Goal: Task Accomplishment & Management: Manage account settings

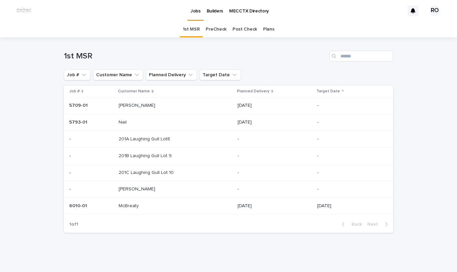
click at [132, 191] on p at bounding box center [161, 190] width 84 height 6
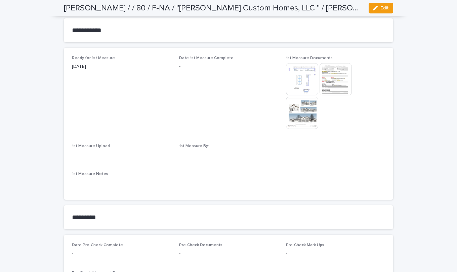
scroll to position [370, 0]
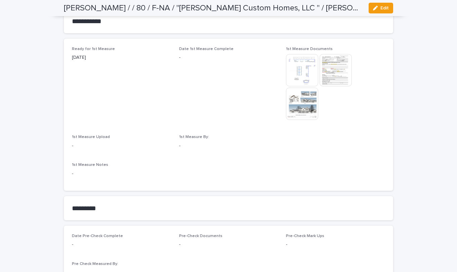
click at [377, 7] on div "button" at bounding box center [376, 8] width 7 height 5
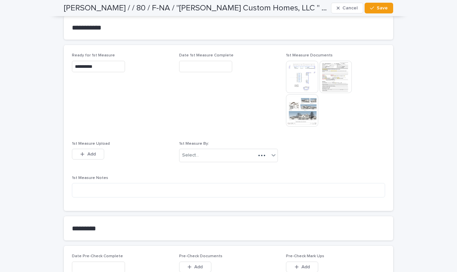
scroll to position [396, 0]
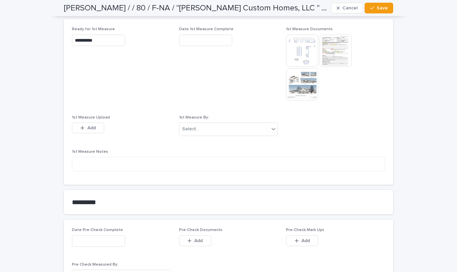
click at [88, 127] on span "Add" at bounding box center [91, 128] width 8 height 5
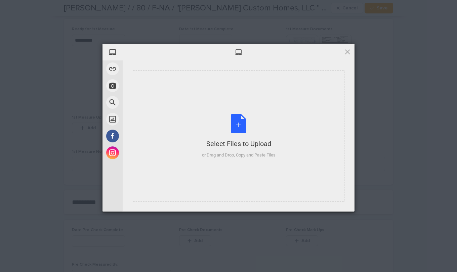
click at [241, 122] on div "Select Files to Upload or Drag and Drop, Copy and Paste Files" at bounding box center [239, 136] width 74 height 45
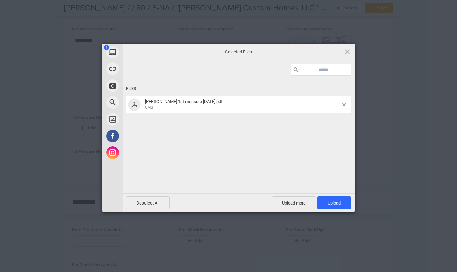
click at [331, 203] on span "Upload 1" at bounding box center [334, 203] width 13 height 5
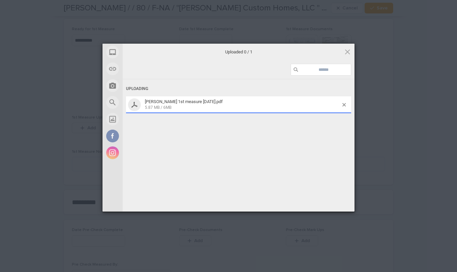
scroll to position [408, 0]
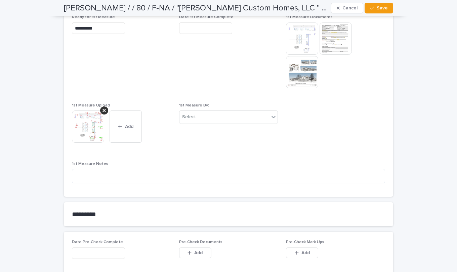
click at [118, 125] on icon "button" at bounding box center [120, 127] width 4 height 4
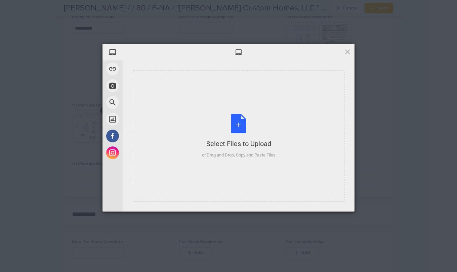
click at [238, 126] on div "Select Files to Upload or Drag and Drop, Copy and Paste Files" at bounding box center [239, 136] width 74 height 45
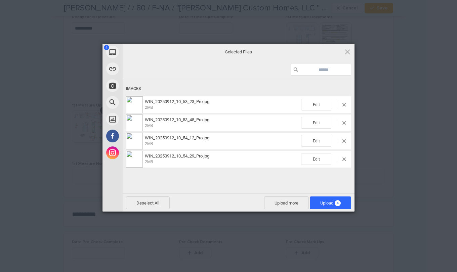
click at [332, 203] on span "Upload 4" at bounding box center [330, 203] width 21 height 5
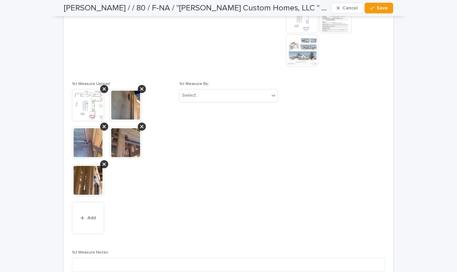
scroll to position [396, 0]
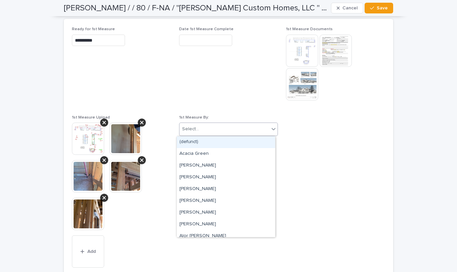
click at [272, 130] on icon at bounding box center [273, 129] width 7 height 7
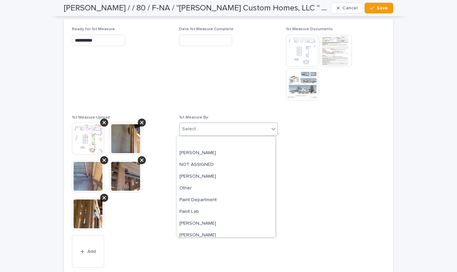
scroll to position [1471, 0]
click at [226, 204] on div "[PERSON_NAME]" at bounding box center [226, 200] width 98 height 12
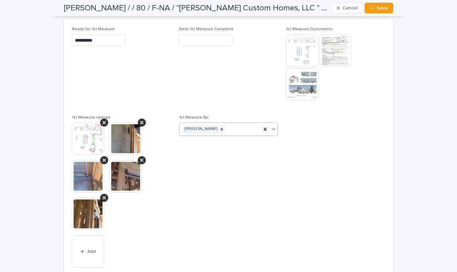
click at [192, 41] on input "text" at bounding box center [205, 41] width 53 height 12
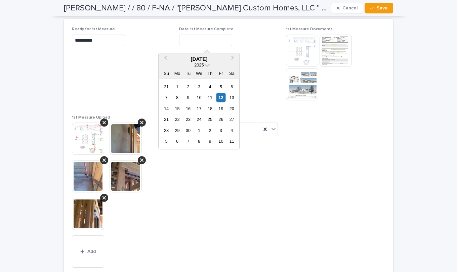
click at [220, 96] on div "12" at bounding box center [220, 97] width 9 height 9
type input "**********"
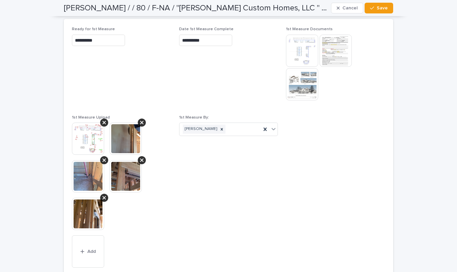
click at [386, 7] on button "Save" at bounding box center [379, 8] width 29 height 11
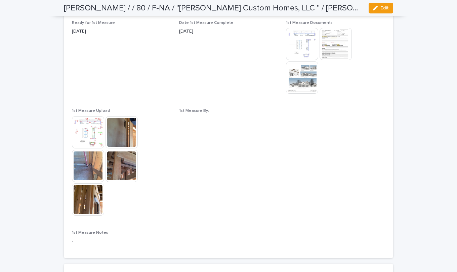
scroll to position [349, 0]
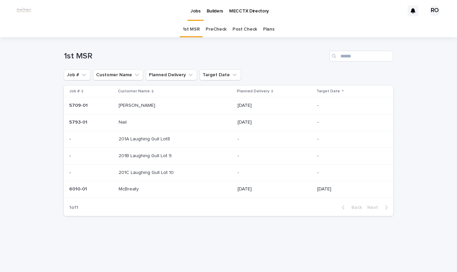
click at [141, 121] on p at bounding box center [161, 123] width 84 height 6
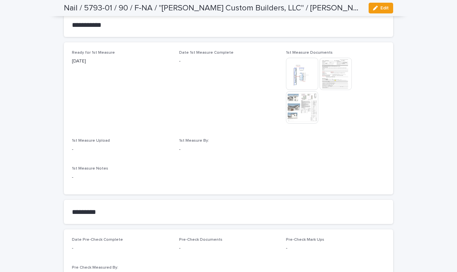
scroll to position [370, 0]
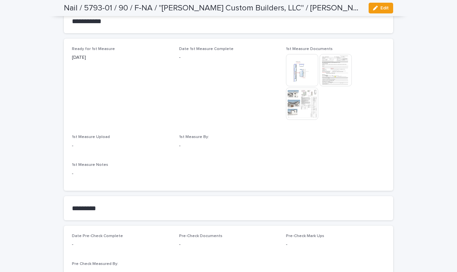
click at [377, 6] on div "button" at bounding box center [376, 8] width 7 height 5
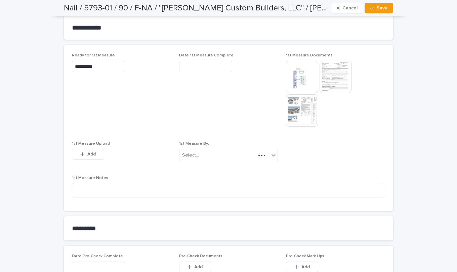
scroll to position [396, 0]
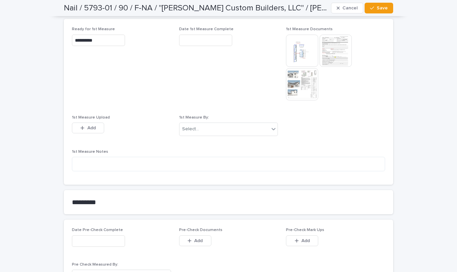
click at [78, 133] on button "Add" at bounding box center [88, 128] width 32 height 11
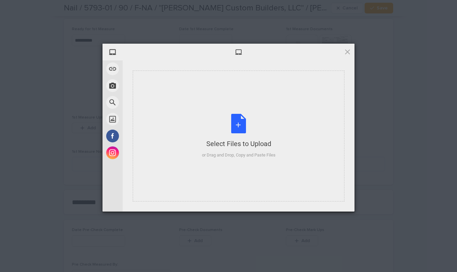
click at [240, 128] on div "Select Files to Upload or Drag and Drop, Copy and Paste Files" at bounding box center [239, 136] width 74 height 45
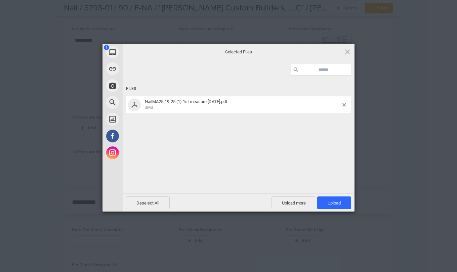
click at [325, 200] on span "Upload 1" at bounding box center [334, 203] width 34 height 13
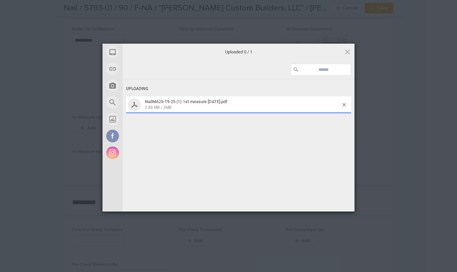
scroll to position [408, 0]
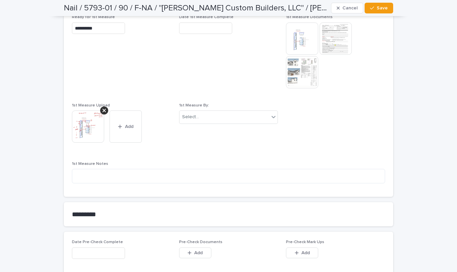
click at [272, 120] on icon at bounding box center [273, 117] width 7 height 7
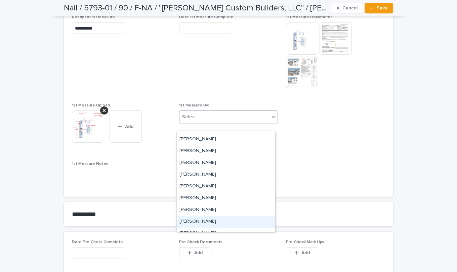
scroll to position [1480, 0]
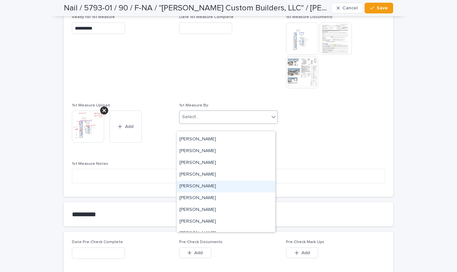
click at [187, 186] on div "[PERSON_NAME]" at bounding box center [226, 187] width 98 height 12
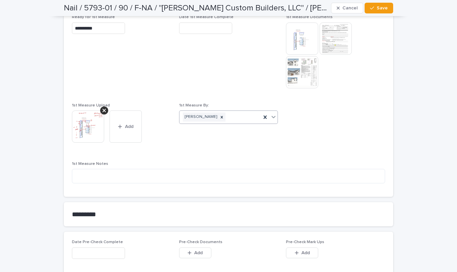
click at [204, 34] on input "text" at bounding box center [205, 29] width 53 height 12
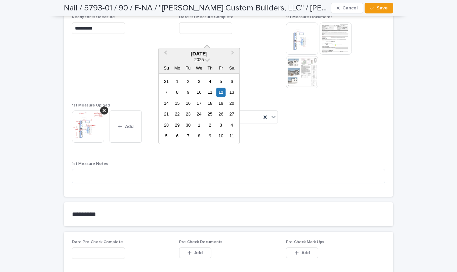
click at [223, 93] on div "12" at bounding box center [220, 92] width 9 height 9
type input "**********"
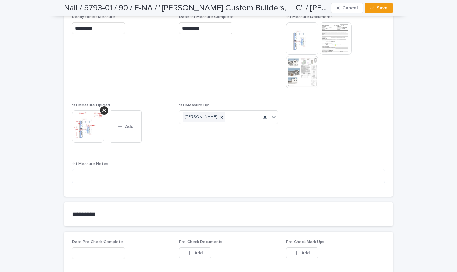
click at [371, 6] on icon "button" at bounding box center [372, 8] width 4 height 5
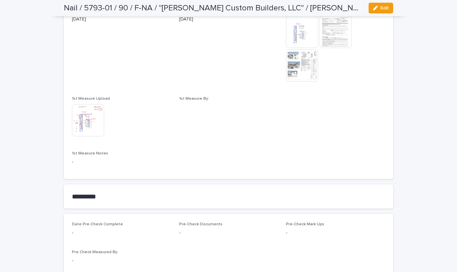
scroll to position [383, 0]
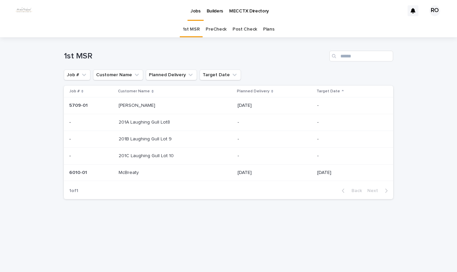
click at [140, 173] on p at bounding box center [161, 173] width 84 height 6
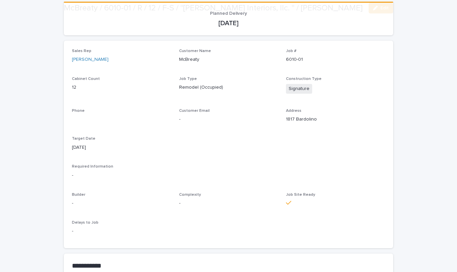
scroll to position [134, 0]
